Goal: Task Accomplishment & Management: Use online tool/utility

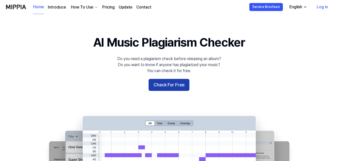
click at [164, 86] on button "Check For Free" at bounding box center [169, 85] width 41 height 12
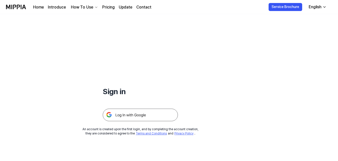
click at [135, 110] on img at bounding box center [140, 115] width 75 height 13
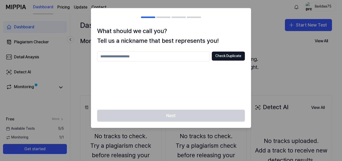
click at [159, 58] on input "text" at bounding box center [153, 57] width 113 height 10
type input "**********"
click at [227, 60] on button "Check Duplicate" at bounding box center [228, 56] width 33 height 9
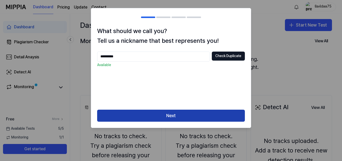
click at [168, 121] on button "Next" at bounding box center [171, 116] width 148 height 12
click at [168, 118] on button "Next" at bounding box center [171, 116] width 148 height 12
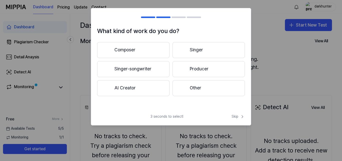
click at [196, 68] on button "Producer" at bounding box center [209, 69] width 72 height 16
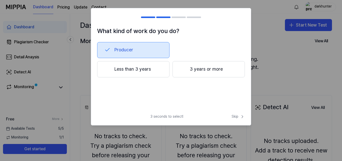
click at [199, 71] on button "3 years or more" at bounding box center [209, 69] width 72 height 17
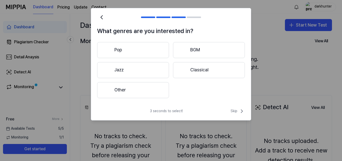
click at [125, 95] on button "Other" at bounding box center [133, 90] width 72 height 16
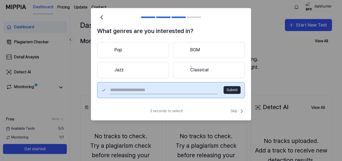
click at [177, 91] on input "text" at bounding box center [164, 90] width 108 height 8
type input "*****"
click at [237, 89] on button "Submit" at bounding box center [232, 90] width 17 height 8
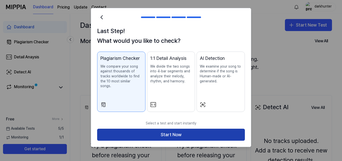
click at [177, 129] on button "Start Now" at bounding box center [171, 135] width 148 height 12
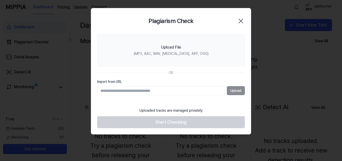
click at [230, 93] on div "Upload" at bounding box center [171, 90] width 148 height 9
click at [159, 93] on input "Import from URL" at bounding box center [161, 90] width 128 height 9
click at [193, 96] on section "Upload File (MP3, AAC, WAV, [MEDICAL_DATA], AIFF, OGG) OR Import from URL Upload" at bounding box center [171, 69] width 160 height 71
click at [192, 108] on div "Uploaded tracks are managed privately" at bounding box center [171, 110] width 69 height 11
click at [234, 92] on div "Upload" at bounding box center [171, 90] width 148 height 9
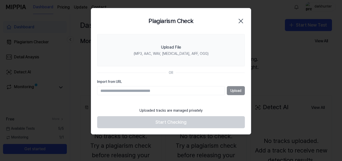
click at [234, 92] on div "Upload" at bounding box center [171, 90] width 148 height 9
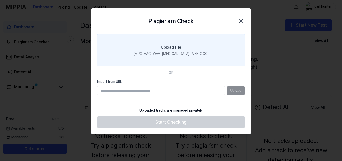
click at [173, 47] on div "Upload File" at bounding box center [171, 47] width 20 height 6
click at [0, 0] on input "Upload File (MP3, AAC, WAV, [MEDICAL_DATA], AIFF, OGG)" at bounding box center [0, 0] width 0 height 0
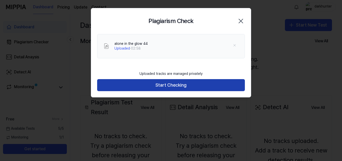
click at [176, 83] on button "Start Checking" at bounding box center [171, 85] width 148 height 12
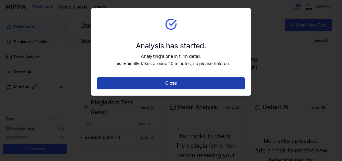
click at [174, 86] on button "Close" at bounding box center [171, 83] width 148 height 12
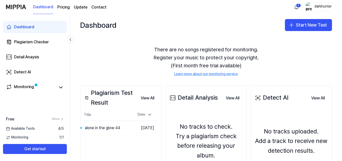
scroll to position [48, 0]
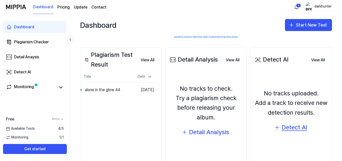
click at [289, 129] on div "Detect AI" at bounding box center [295, 128] width 26 height 10
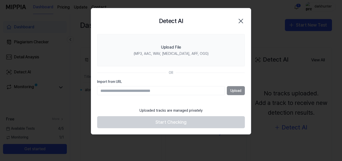
click at [342, 98] on div at bounding box center [171, 80] width 342 height 161
click at [239, 19] on icon "button" at bounding box center [241, 21] width 8 height 8
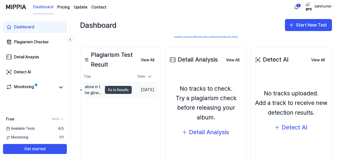
click at [122, 90] on button "Go to Results" at bounding box center [118, 90] width 27 height 8
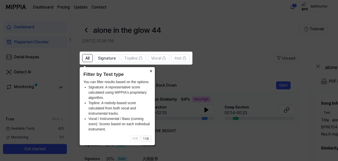
click at [151, 71] on button "×" at bounding box center [151, 70] width 8 height 7
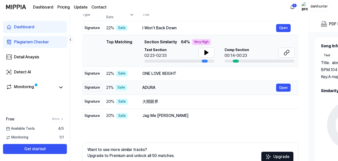
scroll to position [40, 0]
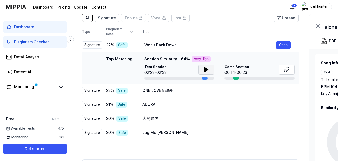
click at [203, 70] on button at bounding box center [207, 70] width 16 height 10
click at [285, 72] on icon at bounding box center [287, 70] width 6 height 6
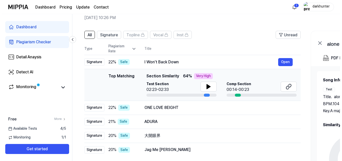
scroll to position [0, 0]
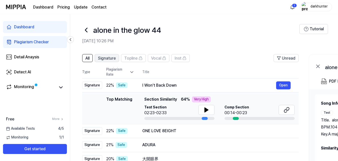
click at [115, 61] on span "Signature" at bounding box center [107, 58] width 18 height 6
click at [88, 59] on span "All" at bounding box center [87, 58] width 4 height 6
click at [42, 60] on link "Detail Anaysis" at bounding box center [35, 57] width 64 height 12
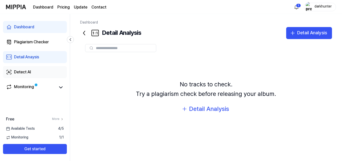
click at [22, 73] on div "Detect AI" at bounding box center [22, 72] width 17 height 6
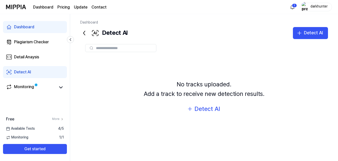
click at [31, 26] on div "Dashboard" at bounding box center [24, 27] width 20 height 6
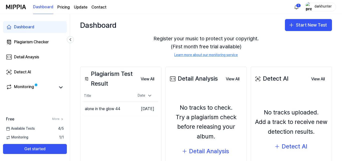
scroll to position [64, 0]
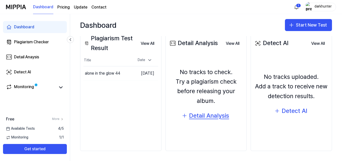
click at [202, 121] on div "Detail Analysis" at bounding box center [209, 116] width 40 height 10
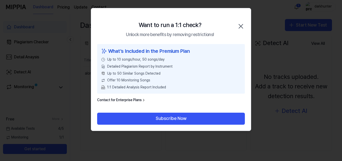
click at [239, 25] on icon "button" at bounding box center [241, 26] width 8 height 8
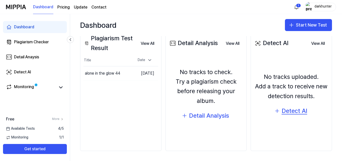
click at [292, 112] on div "Detect AI" at bounding box center [295, 111] width 26 height 10
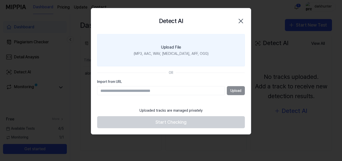
click at [186, 55] on div "(MP3, AAC, WAV, [MEDICAL_DATA], AIFF, OGG)" at bounding box center [171, 53] width 75 height 5
click at [0, 0] on input "Upload File (MP3, AAC, WAV, [MEDICAL_DATA], AIFF, OGG)" at bounding box center [0, 0] width 0 height 0
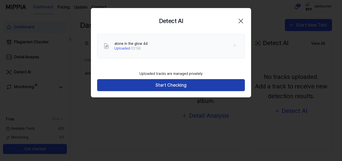
click at [179, 88] on button "Start Checking" at bounding box center [171, 85] width 148 height 12
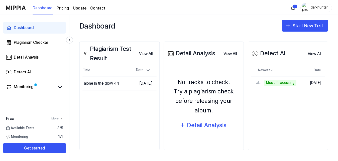
scroll to position [54, 0]
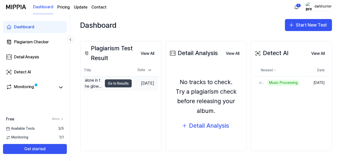
click at [118, 84] on button "Go to Results" at bounding box center [118, 83] width 27 height 8
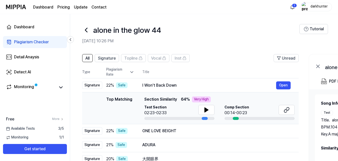
click at [155, 95] on td "Top Matching Top Matching Section Similarity 64 % Very High Test Section 02:23-…" at bounding box center [190, 109] width 217 height 32
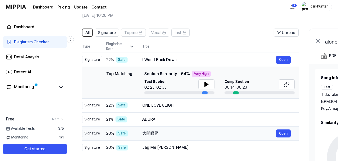
scroll to position [34, 0]
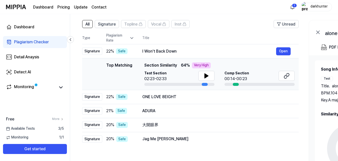
click at [232, 70] on div "Top Matching Section Similarity 64 % Very High Test Section 02:23-02:33 Comp Se…" at bounding box center [219, 74] width 150 height 24
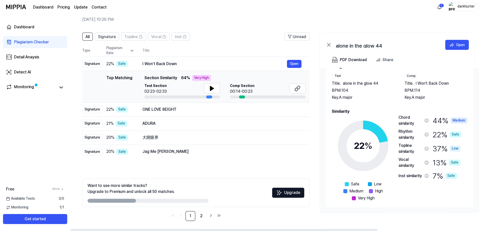
scroll to position [15, 0]
click at [342, 115] on div "44 % Medium" at bounding box center [449, 121] width 35 height 12
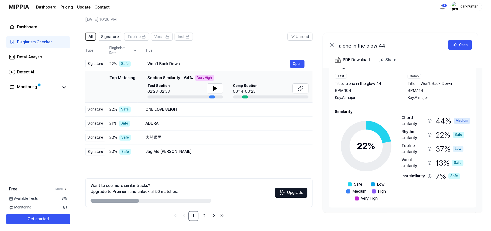
scroll to position [0, 0]
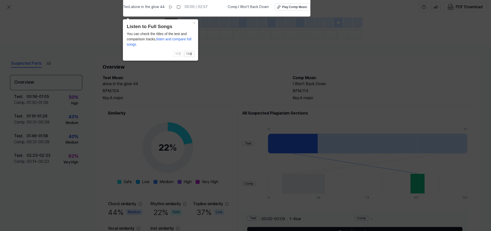
click at [338, 22] on icon at bounding box center [245, 114] width 491 height 234
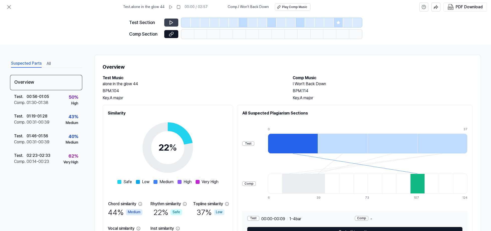
click at [167, 19] on button at bounding box center [171, 23] width 14 height 8
click at [167, 22] on button at bounding box center [171, 23] width 14 height 8
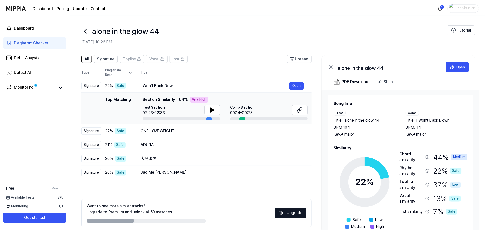
scroll to position [22, 0]
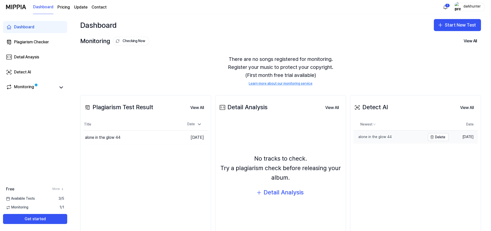
click at [342, 140] on link "alone in the glow 44" at bounding box center [389, 137] width 72 height 13
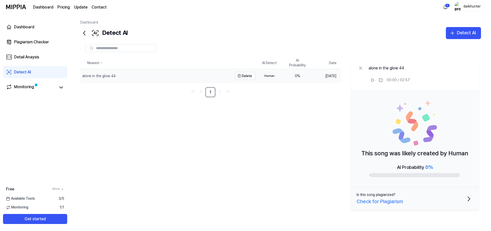
click at [168, 78] on div "alone in the glow 44" at bounding box center [156, 76] width 152 height 14
click at [342, 103] on img at bounding box center [414, 123] width 45 height 45
click at [342, 79] on icon at bounding box center [373, 80] width 4 height 4
click at [342, 79] on rect at bounding box center [373, 80] width 1 height 3
click at [342, 161] on div "AI Probability 0 %" at bounding box center [415, 170] width 90 height 14
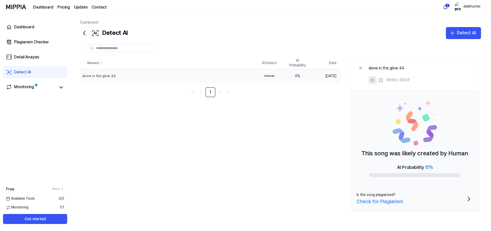
drag, startPoint x: 391, startPoint y: 174, endPoint x: 392, endPoint y: 169, distance: 5.0
click at [342, 161] on div at bounding box center [415, 175] width 90 height 4
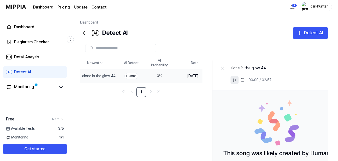
scroll to position [34, 0]
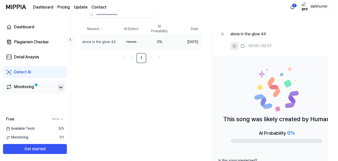
click at [59, 89] on icon at bounding box center [61, 87] width 6 height 6
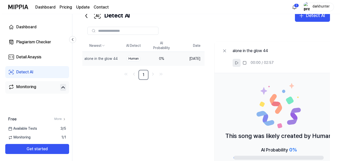
scroll to position [0, 0]
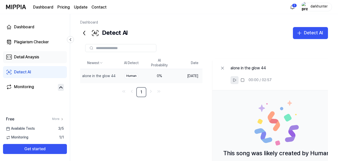
click at [58, 55] on link "Detail Anaysis" at bounding box center [35, 57] width 64 height 12
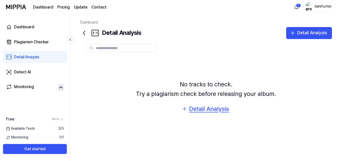
click at [207, 109] on div "Detail Analysis" at bounding box center [209, 109] width 40 height 10
